Goal: Transaction & Acquisition: Purchase product/service

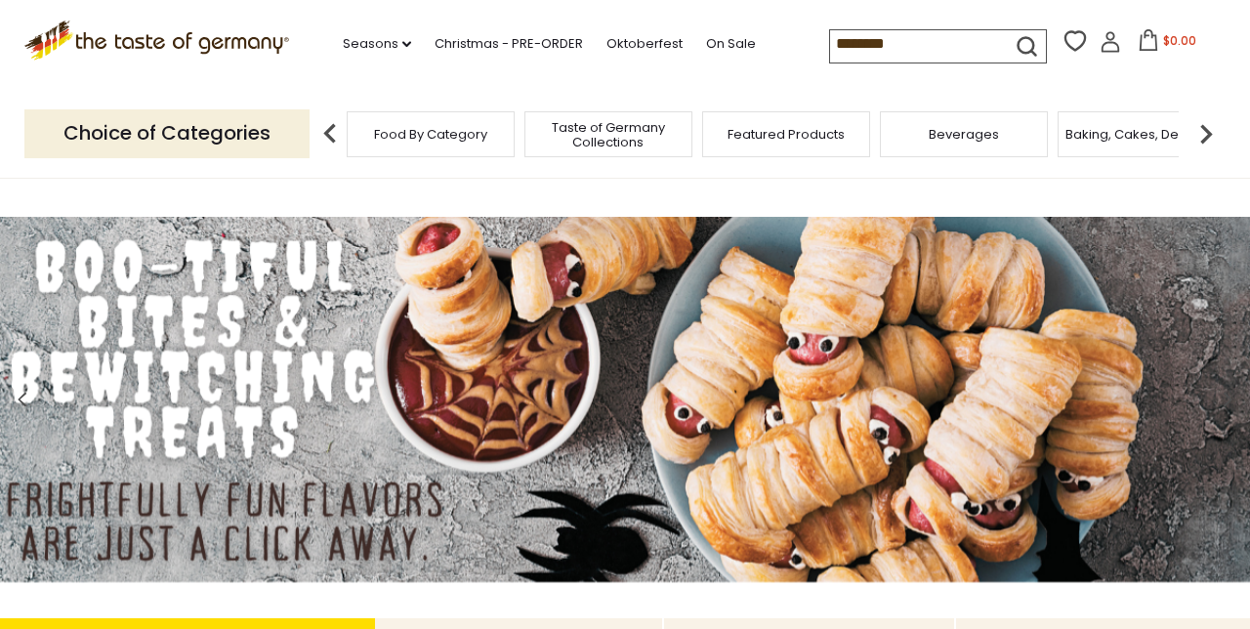
type input "********"
click at [1014, 55] on icon "submit" at bounding box center [1027, 46] width 26 height 26
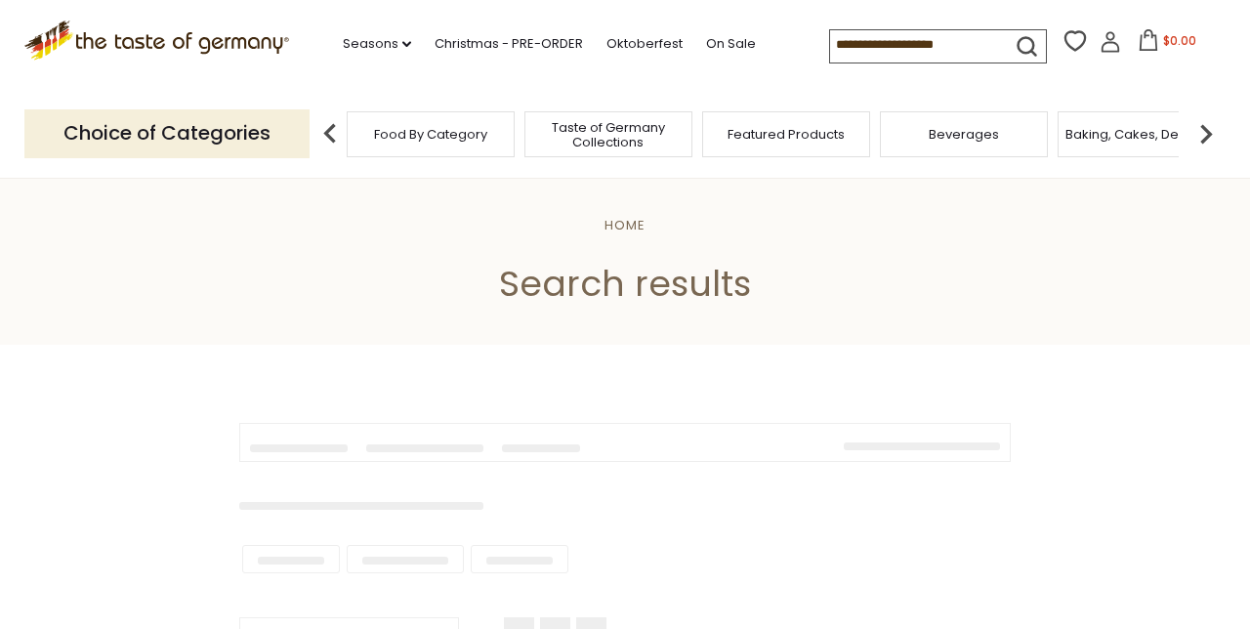
type input "********"
